Goal: Task Accomplishment & Management: Use online tool/utility

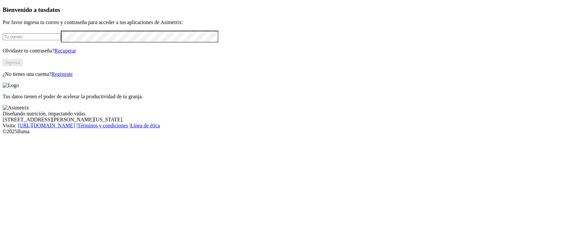
click at [61, 40] on input "email" at bounding box center [32, 36] width 58 height 7
type input "[PERSON_NAME][EMAIL_ADDRESS][PERSON_NAME][DOMAIN_NAME]"
click input "submit" at bounding box center [0, 0] width 0 height 0
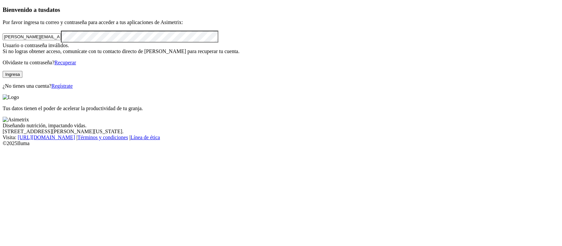
click input "submit" at bounding box center [0, 0] width 0 height 0
